Goal: Task Accomplishment & Management: Manage account settings

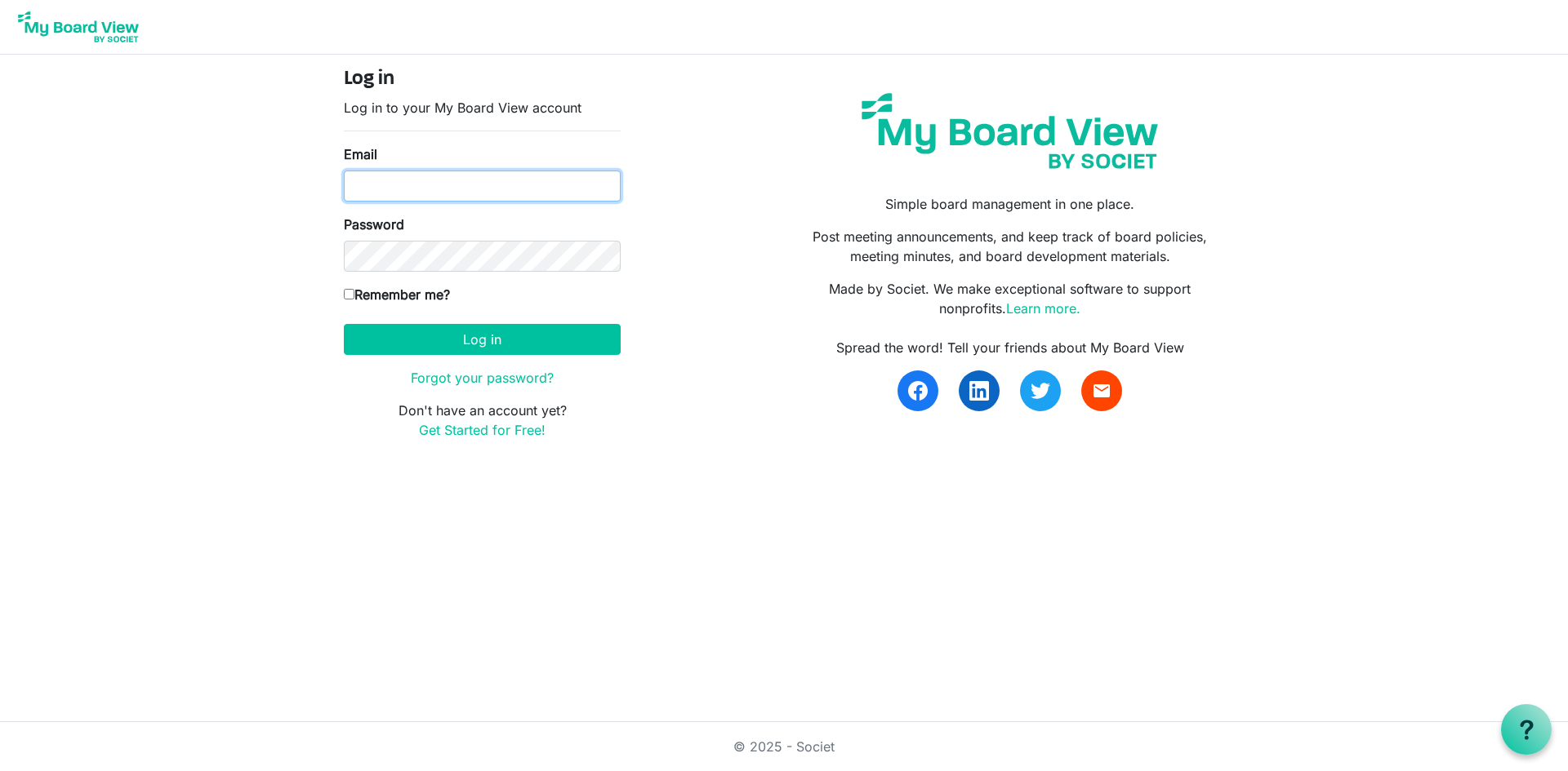
type input "[EMAIL_ADDRESS][DOMAIN_NAME]"
click at [350, 296] on input "Remember me?" at bounding box center [348, 294] width 10 height 10
checkbox input "true"
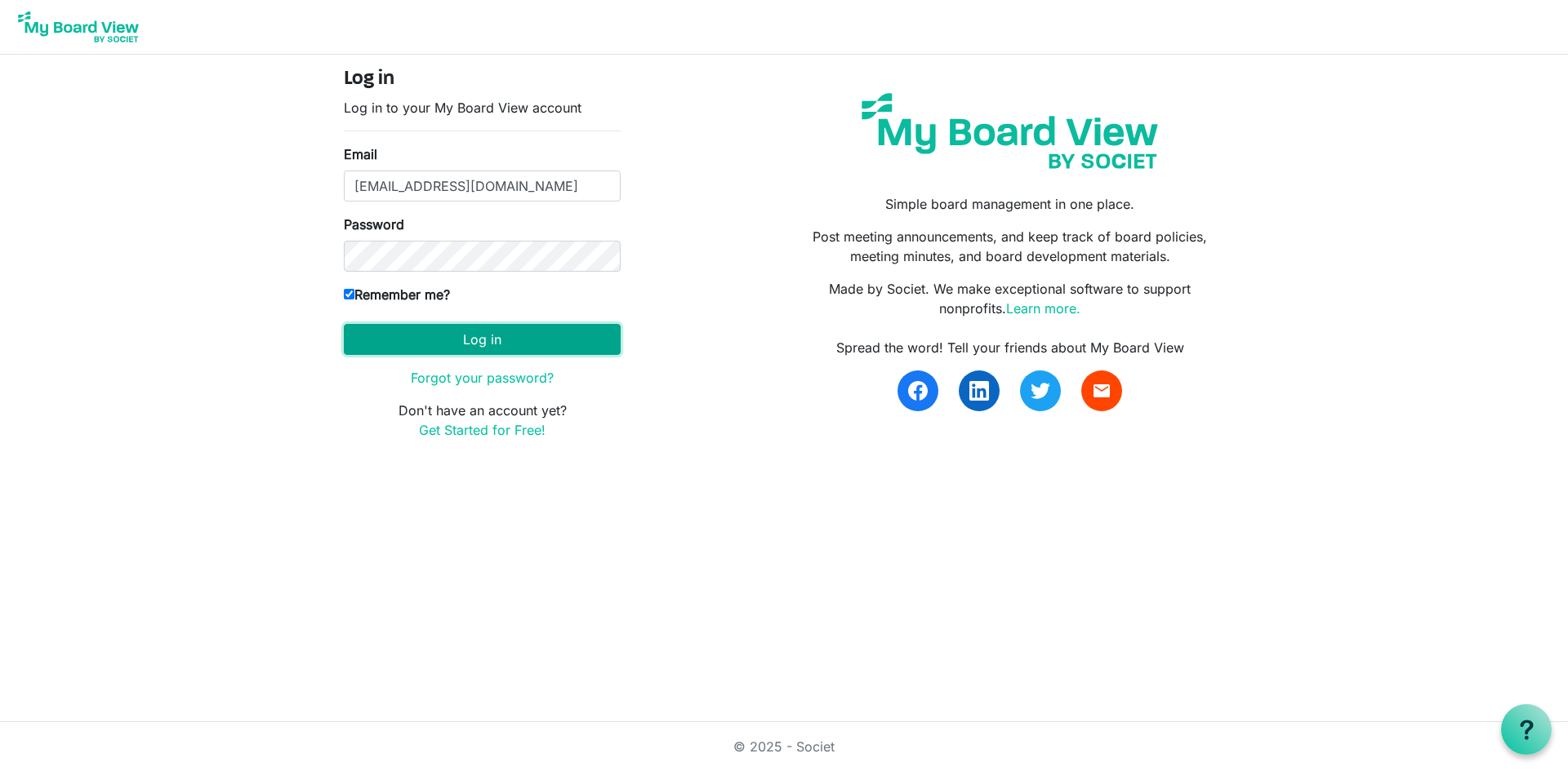
click at [379, 355] on button "Log in" at bounding box center [482, 339] width 277 height 31
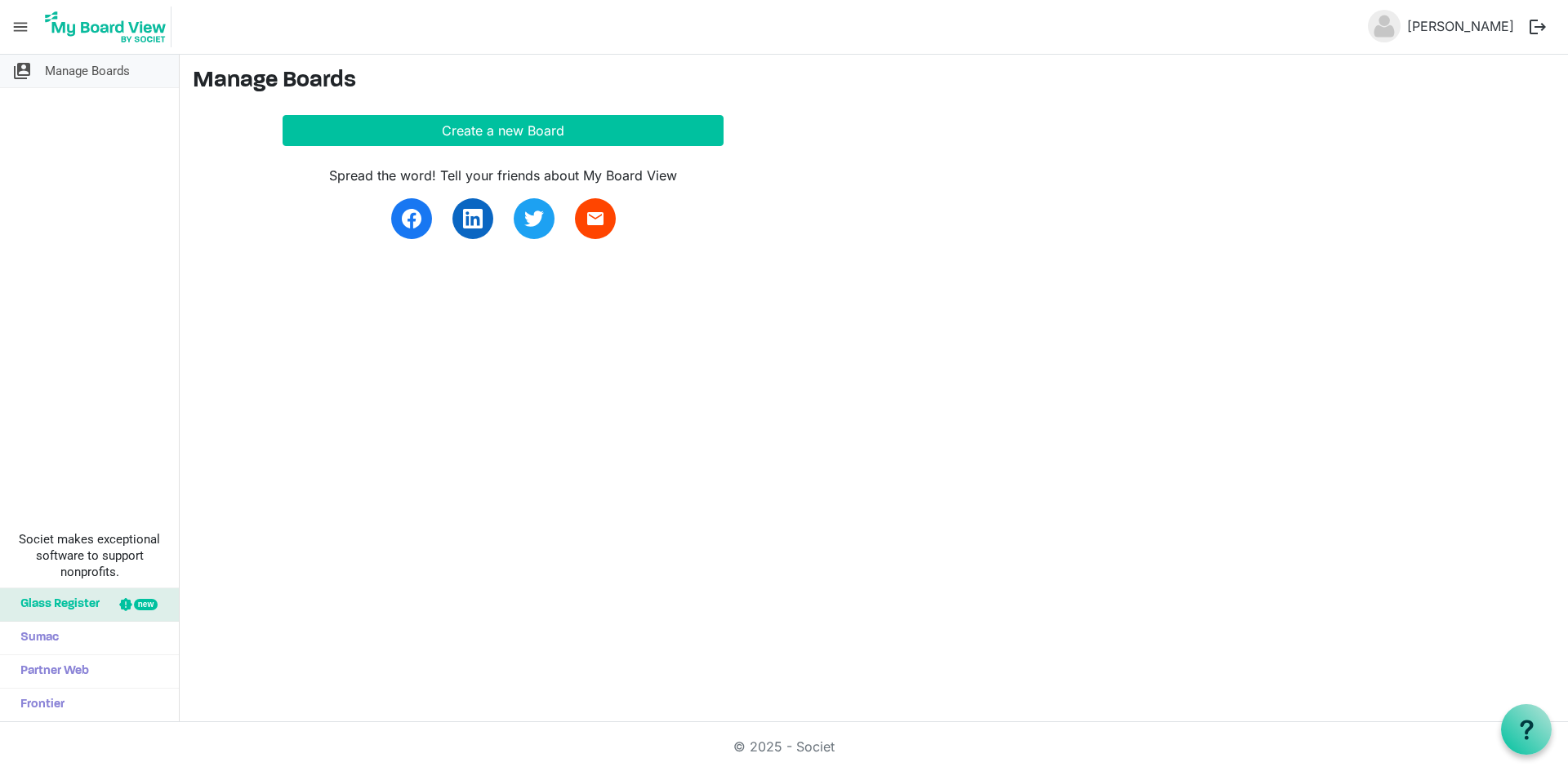
click at [27, 74] on span "switch_account" at bounding box center [22, 70] width 20 height 33
click at [33, 601] on span "Glass Register" at bounding box center [55, 604] width 87 height 33
